Goal: Navigation & Orientation: Find specific page/section

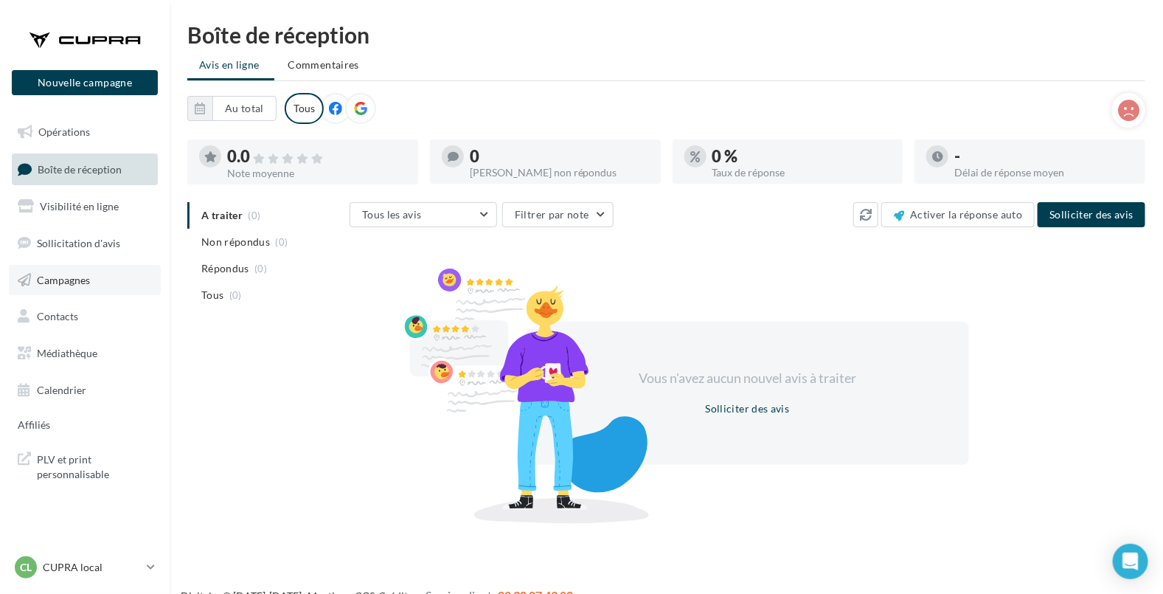
click at [81, 269] on link "Campagnes" at bounding box center [85, 280] width 152 height 31
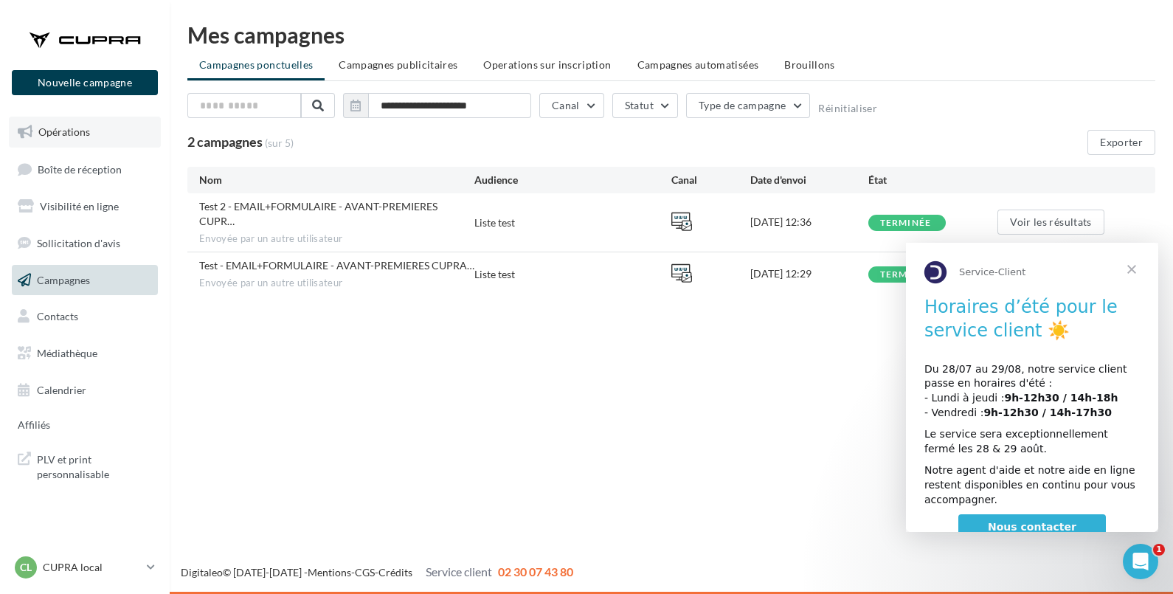
click at [63, 128] on span "Opérations" at bounding box center [64, 131] width 52 height 13
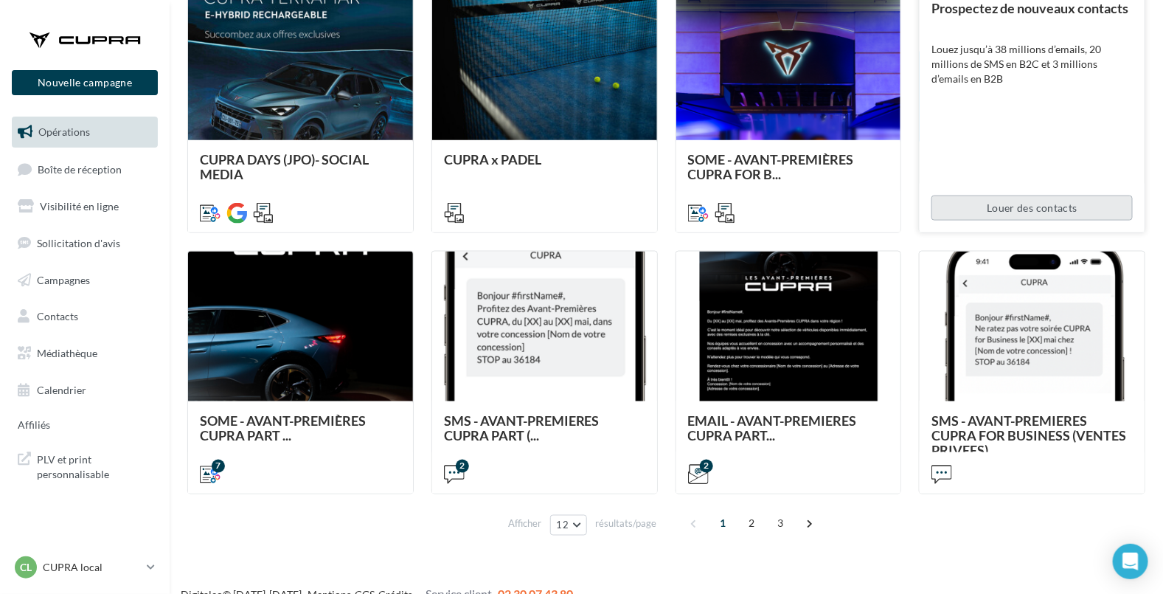
scroll to position [708, 0]
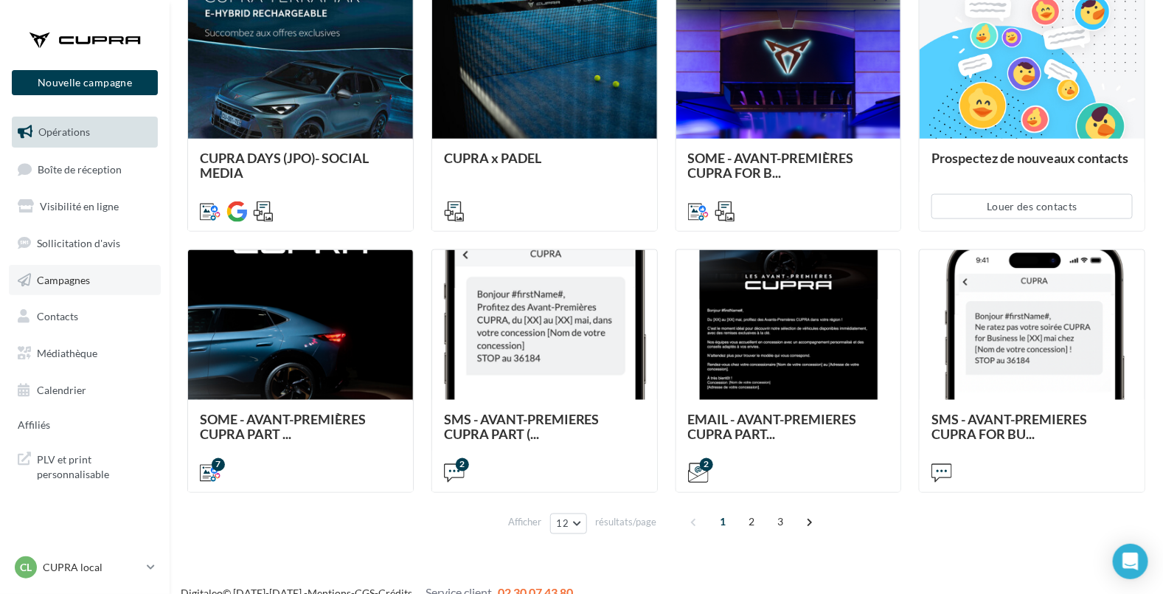
click at [55, 284] on span "Campagnes" at bounding box center [63, 279] width 53 height 13
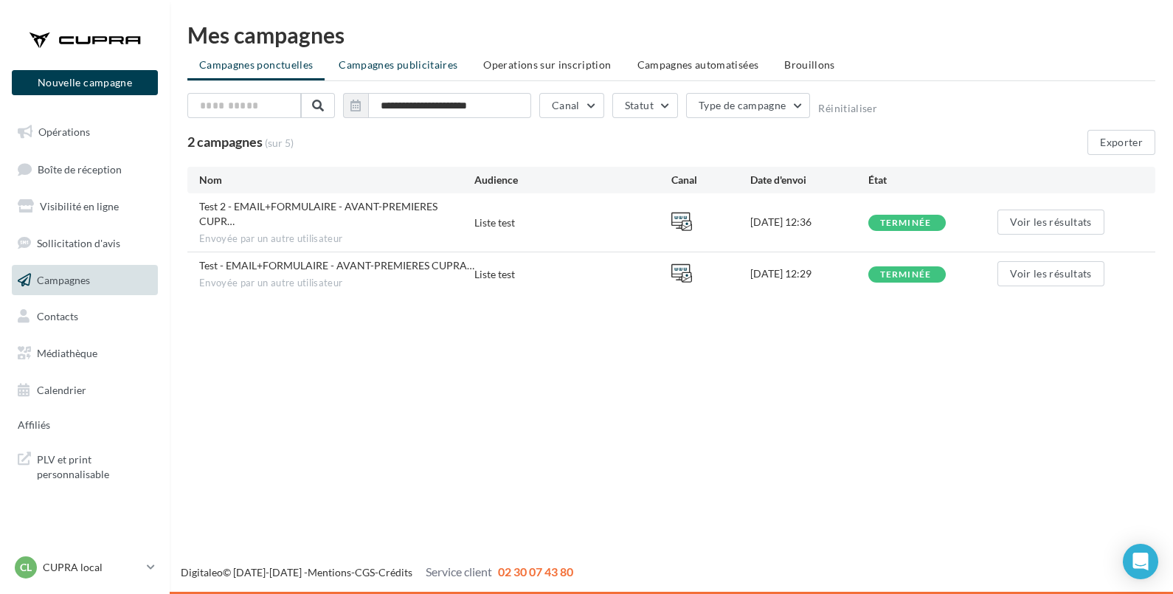
click at [390, 65] on span "Campagnes publicitaires" at bounding box center [398, 64] width 119 height 13
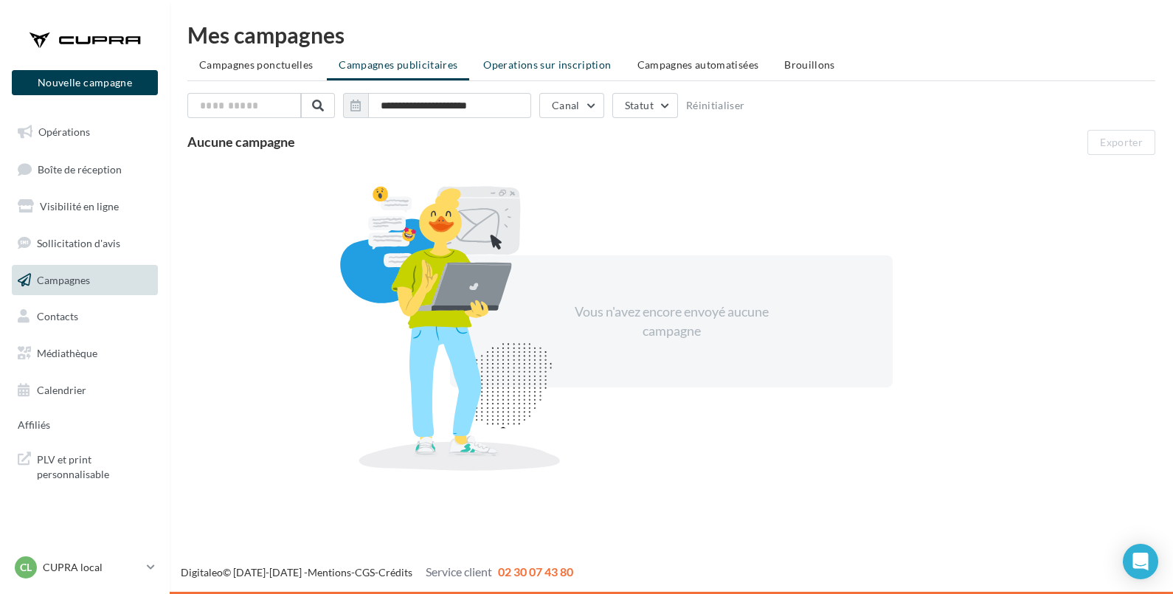
click at [567, 66] on span "Operations sur inscription" at bounding box center [547, 64] width 128 height 13
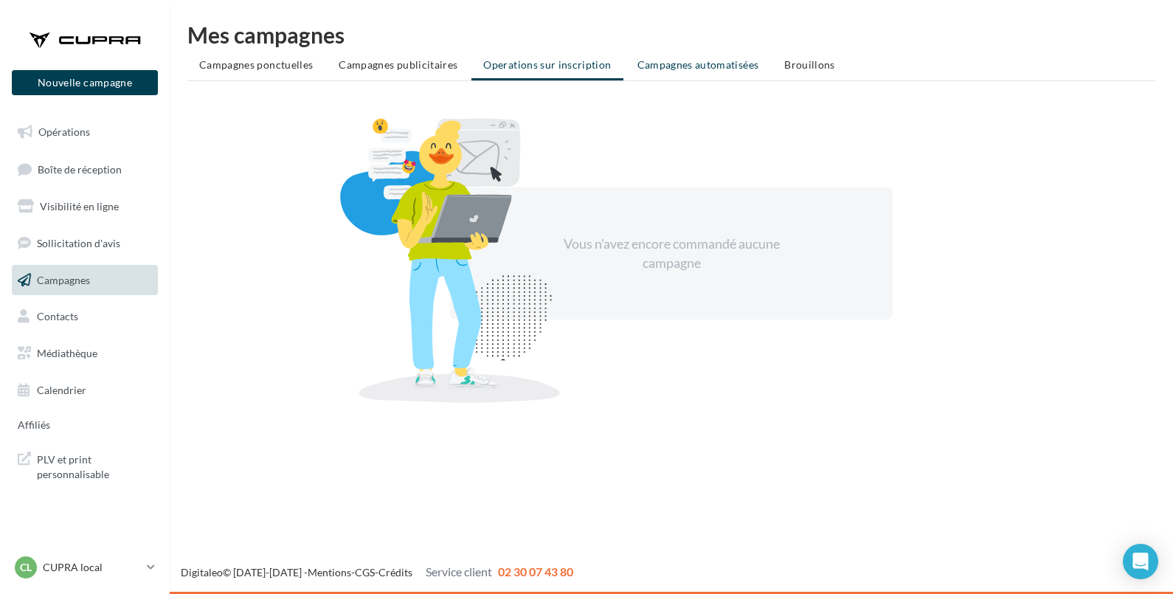
click at [666, 68] on span "Campagnes automatisées" at bounding box center [698, 64] width 122 height 13
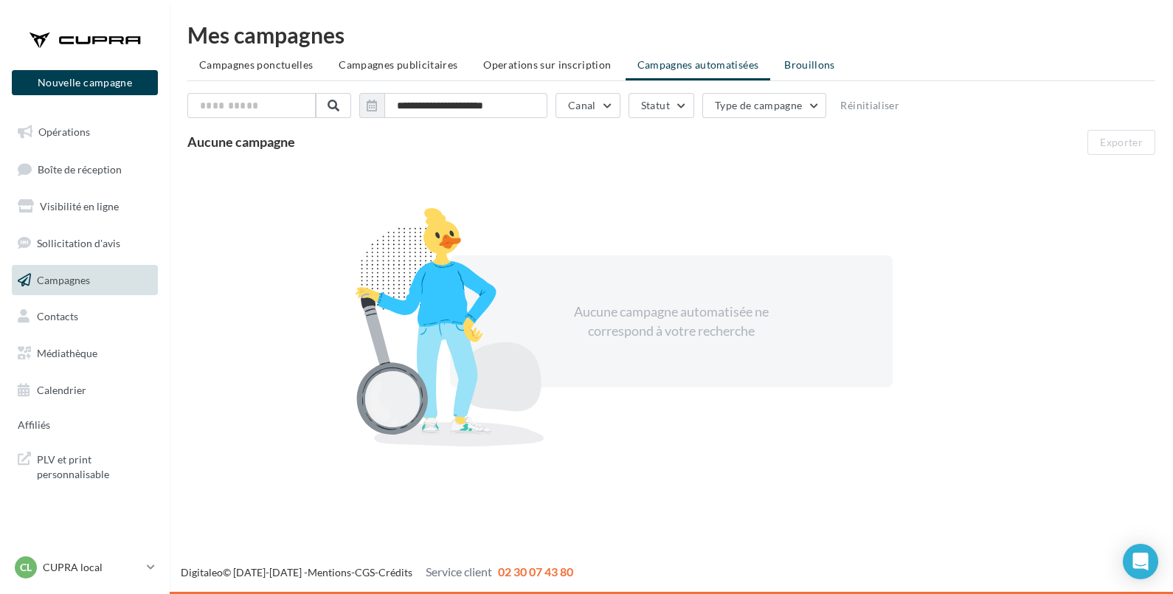
click at [793, 66] on span "Brouillons" at bounding box center [809, 64] width 51 height 13
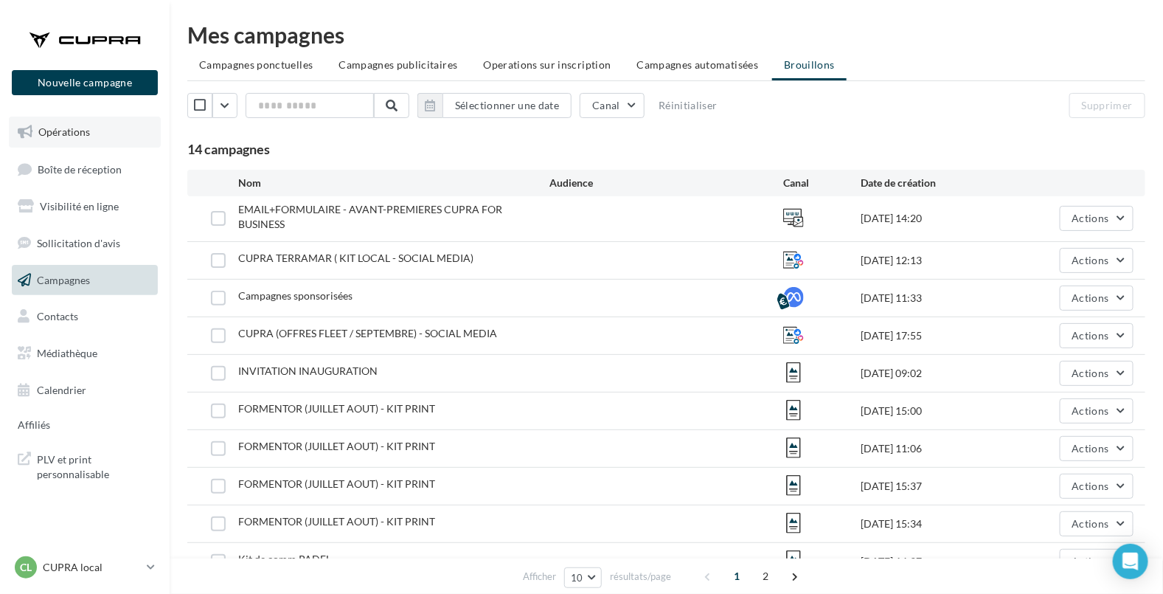
click at [63, 128] on span "Opérations" at bounding box center [64, 131] width 52 height 13
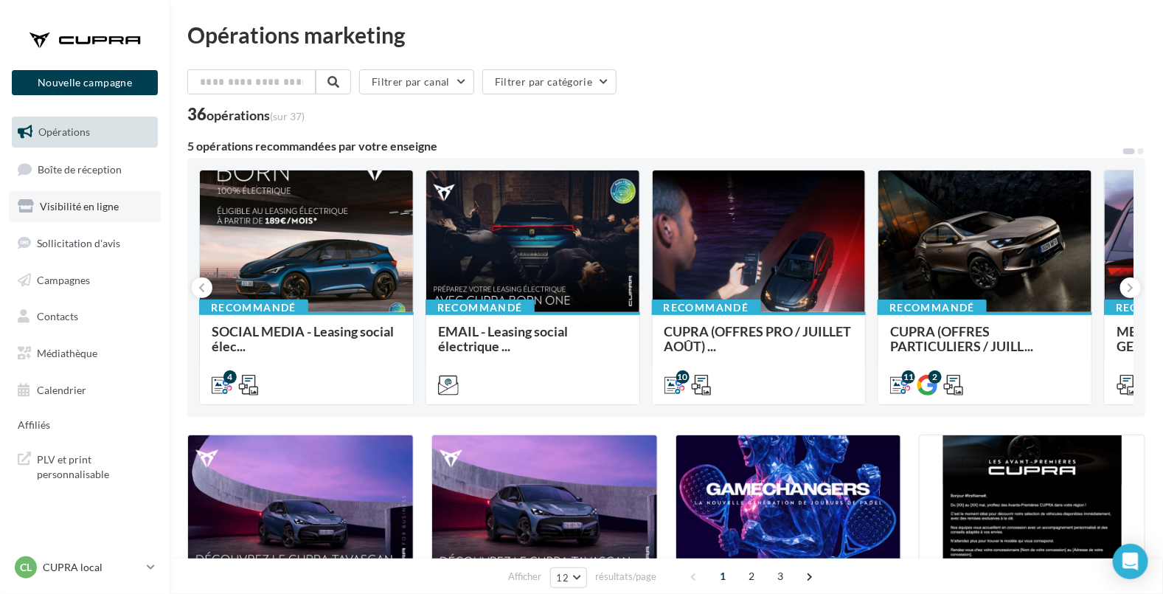
click at [69, 204] on span "Visibilité en ligne" at bounding box center [79, 206] width 79 height 13
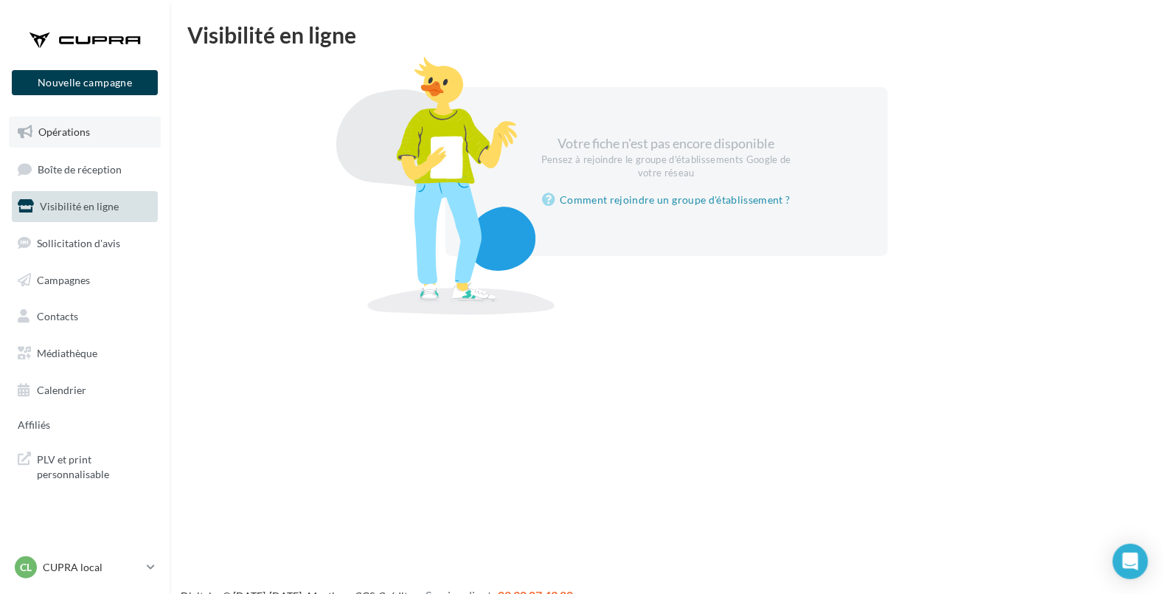
click at [54, 128] on span "Opérations" at bounding box center [64, 131] width 52 height 13
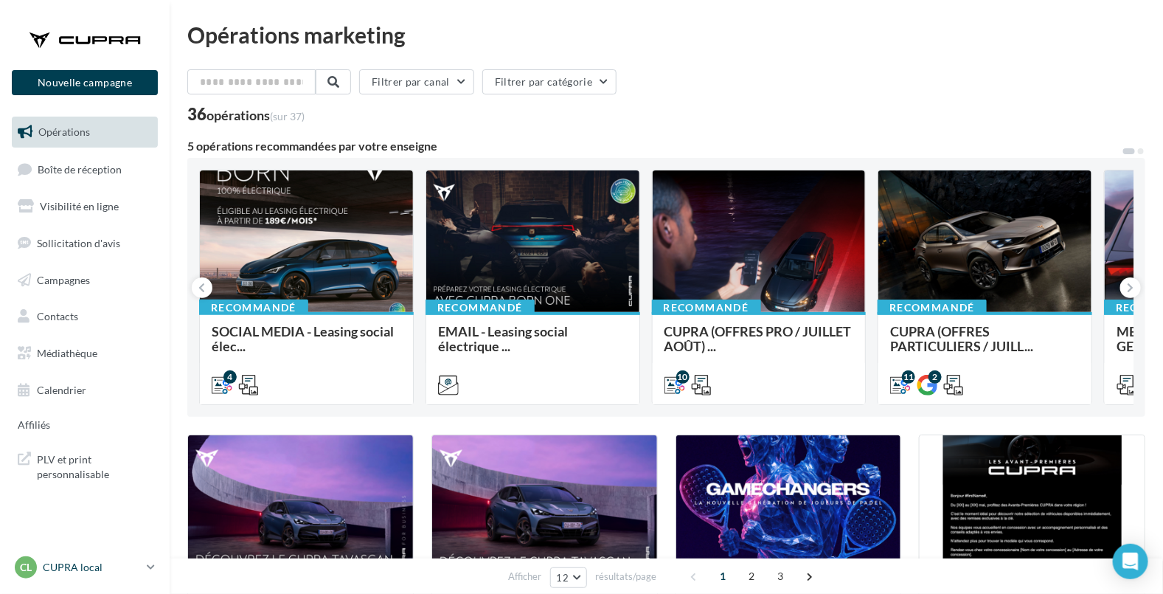
click at [70, 567] on p "CUPRA local" at bounding box center [92, 567] width 98 height 15
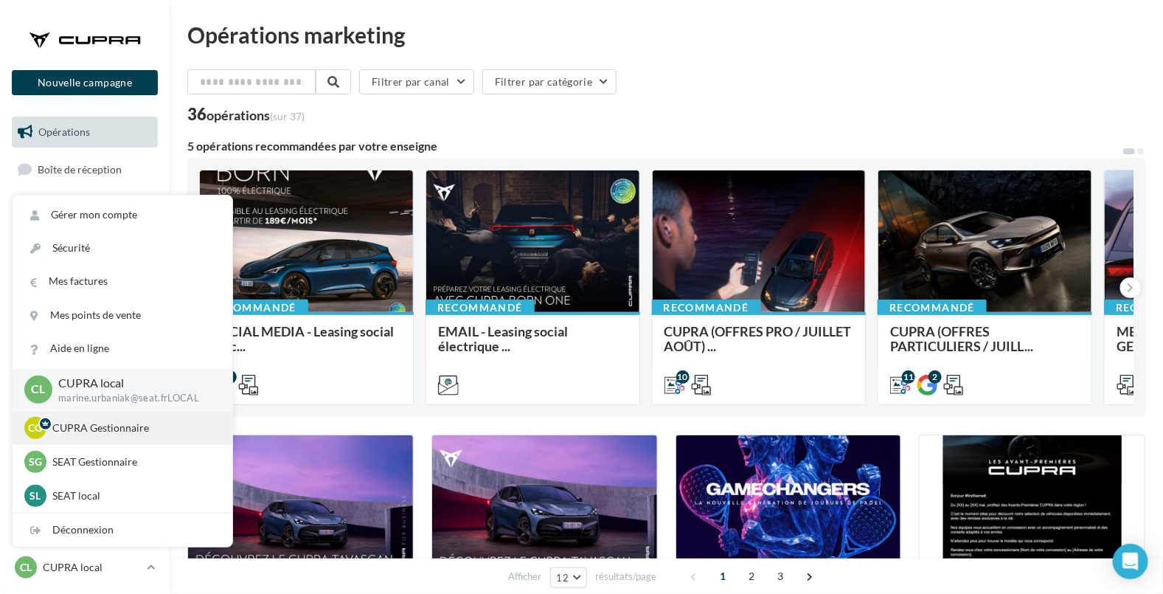
click at [95, 423] on p "CUPRA Gestionnaire" at bounding box center [133, 428] width 162 height 15
